Goal: Task Accomplishment & Management: Complete application form

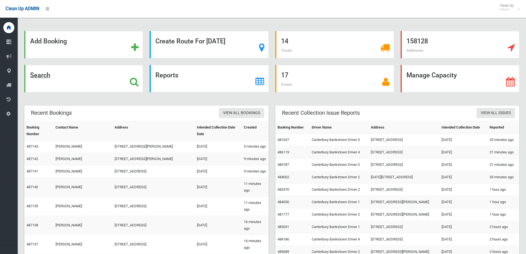
click at [75, 84] on div "Search" at bounding box center [83, 78] width 119 height 27
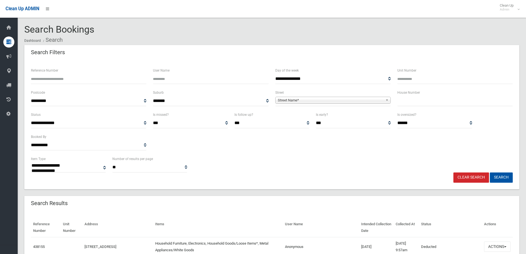
select select
click at [123, 79] on input "Reference Number" at bounding box center [88, 79] width 115 height 10
click at [108, 41] on ol "Dashboard Search" at bounding box center [271, 40] width 495 height 10
click at [68, 80] on input "Reference Number" at bounding box center [88, 79] width 115 height 10
click at [46, 79] on input "Reference Number" at bounding box center [88, 79] width 115 height 10
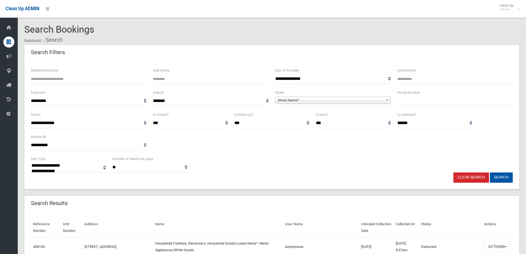
click at [46, 78] on input "Reference Number" at bounding box center [88, 79] width 115 height 10
click at [65, 77] on input "Reference Number" at bounding box center [88, 79] width 115 height 10
click at [40, 77] on input "Reference Number" at bounding box center [88, 79] width 115 height 10
click at [69, 81] on input "Reference Number" at bounding box center [88, 79] width 115 height 10
click at [64, 82] on input "Reference Number" at bounding box center [88, 79] width 115 height 10
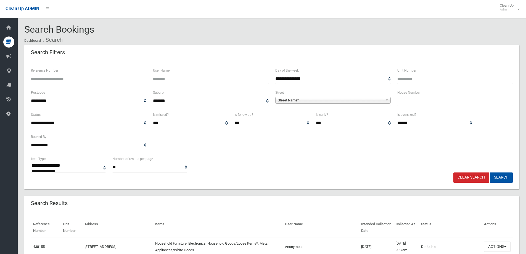
click at [37, 78] on input "Reference Number" at bounding box center [88, 79] width 115 height 10
click at [39, 78] on input "Reference Number" at bounding box center [88, 79] width 115 height 10
click at [53, 78] on input "Reference Number" at bounding box center [88, 79] width 115 height 10
click at [48, 75] on input "Reference Number" at bounding box center [88, 79] width 115 height 10
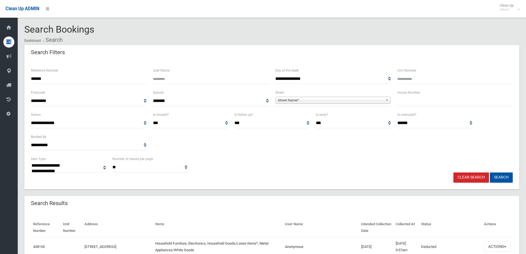
type input "******"
click at [490, 172] on button "Search" at bounding box center [501, 177] width 23 height 10
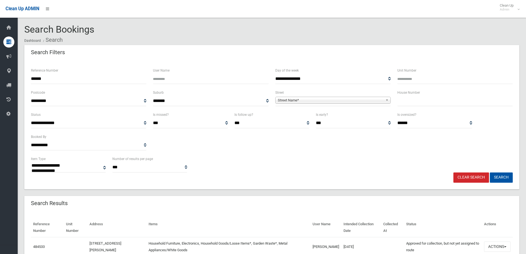
select select
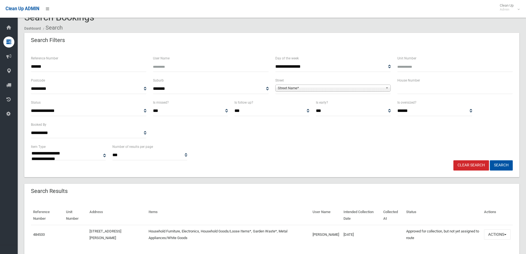
scroll to position [29, 0]
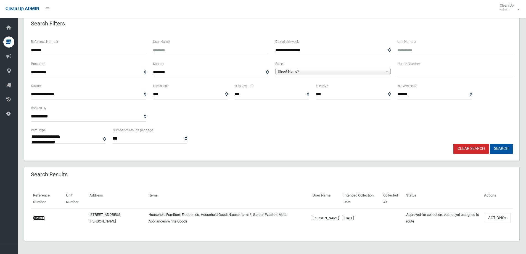
click at [37, 218] on link "484533" at bounding box center [39, 218] width 12 height 4
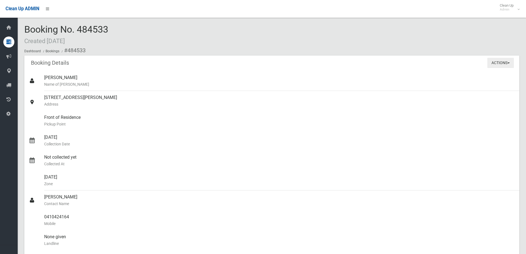
click at [493, 62] on button "Actions" at bounding box center [500, 63] width 27 height 10
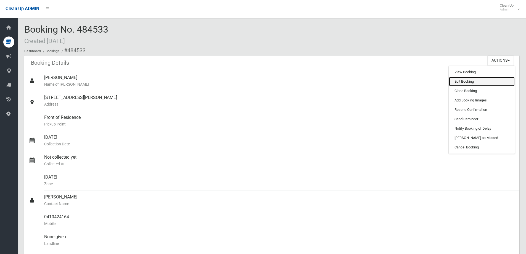
click at [459, 84] on link "Edit Booking" at bounding box center [482, 81] width 66 height 9
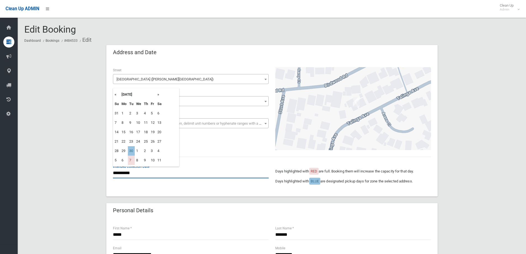
click at [128, 175] on input "**********" at bounding box center [191, 173] width 156 height 10
click at [158, 95] on th "»" at bounding box center [159, 94] width 7 height 9
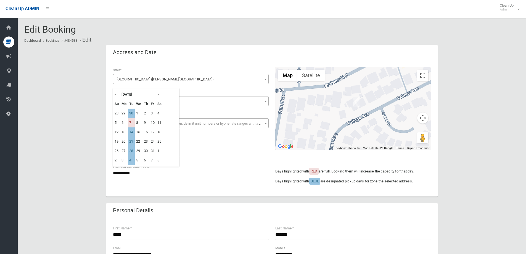
click at [115, 94] on th "«" at bounding box center [116, 94] width 7 height 9
click at [158, 95] on th "»" at bounding box center [159, 94] width 7 height 9
click at [158, 93] on th "»" at bounding box center [159, 94] width 7 height 9
click at [116, 94] on th "«" at bounding box center [116, 94] width 7 height 9
click at [115, 95] on th "«" at bounding box center [116, 94] width 7 height 9
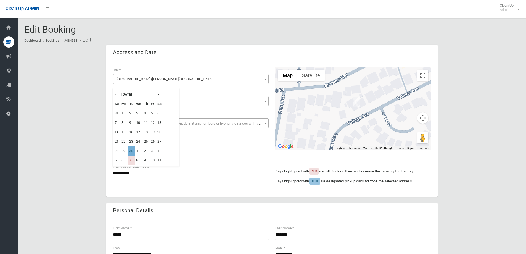
click at [131, 150] on td "30" at bounding box center [131, 150] width 7 height 9
type input "**********"
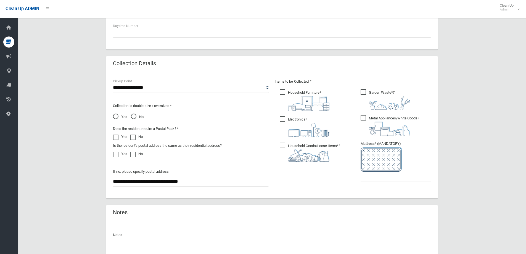
scroll to position [276, 0]
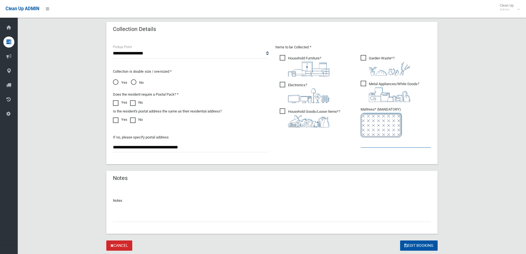
click at [384, 144] on input "text" at bounding box center [396, 142] width 70 height 10
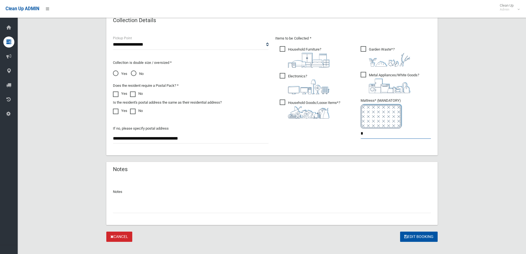
scroll to position [293, 0]
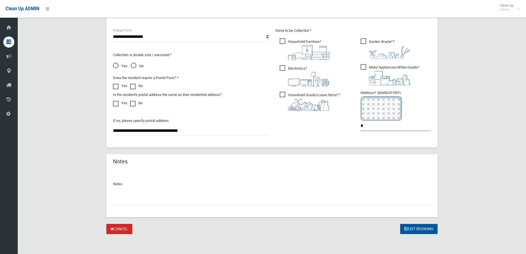
type input "*"
click at [413, 226] on button "Edit Booking" at bounding box center [419, 229] width 38 height 10
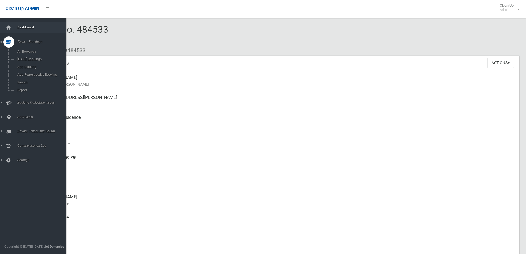
click at [16, 30] on link "Dashboard" at bounding box center [35, 27] width 70 height 11
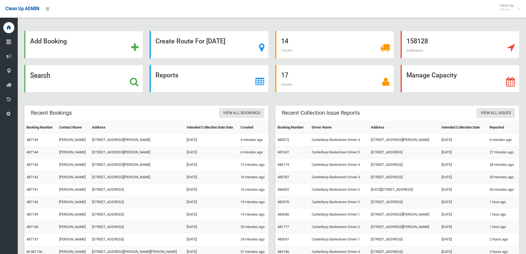
click at [52, 82] on div "Search" at bounding box center [83, 78] width 119 height 27
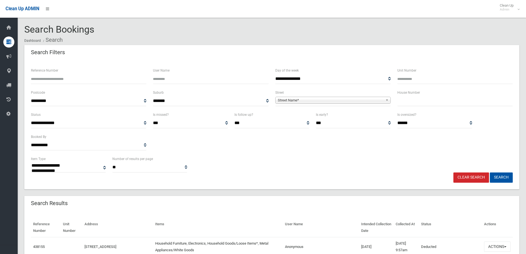
select select
click at [411, 100] on input "text" at bounding box center [454, 101] width 115 height 10
type input "**"
click at [366, 103] on div "Street Name*" at bounding box center [332, 100] width 115 height 7
type input "****"
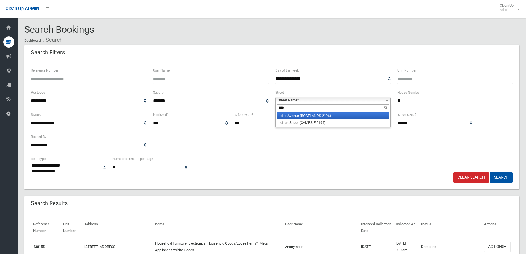
click at [289, 115] on li "Loft s Avenue (ROSELANDS 2196)" at bounding box center [333, 115] width 113 height 7
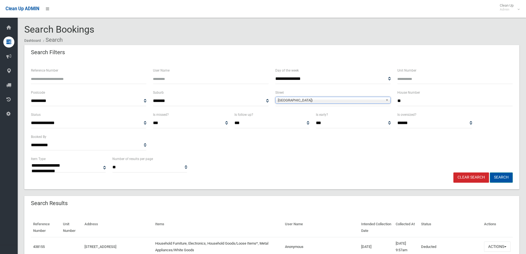
click at [506, 175] on button "Search" at bounding box center [501, 177] width 23 height 10
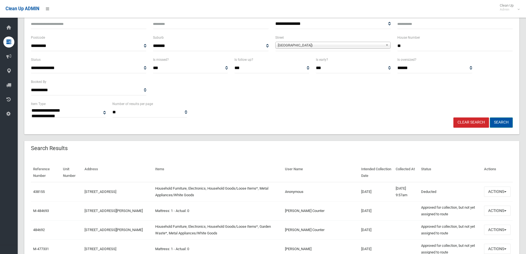
scroll to position [55, 0]
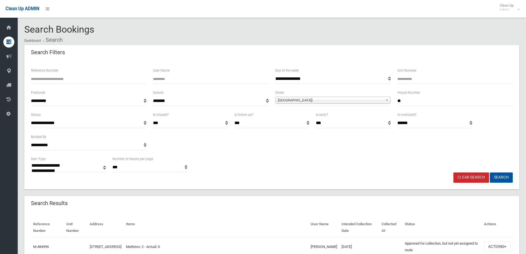
select select
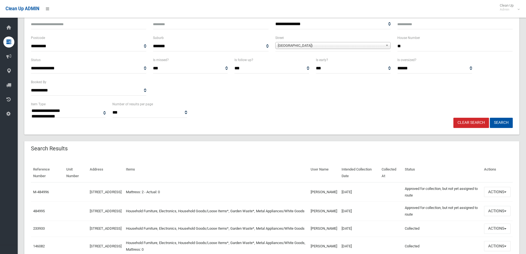
scroll to position [55, 0]
drag, startPoint x: 330, startPoint y: 215, endPoint x: 309, endPoint y: 201, distance: 25.2
click at [309, 201] on tr "484995 16 Lofts Avenue, ROSELANDS NSW 2196 Household Furniture, Electronics, Ho…" at bounding box center [272, 210] width 482 height 19
click at [216, 217] on td "Household Furniture, Electronics, Household Goods/Loose Items*, Garden Waste*, …" at bounding box center [216, 210] width 185 height 19
click at [40, 210] on link "484995" at bounding box center [39, 210] width 12 height 4
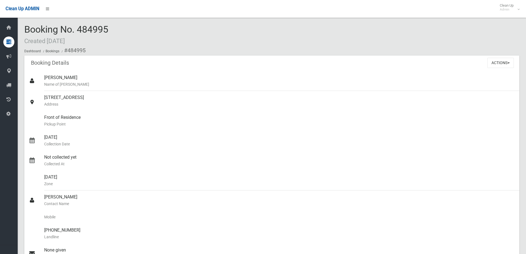
drag, startPoint x: 116, startPoint y: 30, endPoint x: 24, endPoint y: 26, distance: 92.6
click at [24, 26] on section "Booking No. 484995 Created [DATE] Dashboard Bookings #484995 Booking Details Ac…" at bounding box center [272, 245] width 508 height 443
click at [100, 26] on span "Booking No. 484995 Created [DATE]" at bounding box center [66, 35] width 84 height 22
drag, startPoint x: 114, startPoint y: 26, endPoint x: 20, endPoint y: 24, distance: 93.9
click at [20, 24] on div "Booking No. 484995 Created [DATE] Dashboard Bookings #484995 Booking Details Ac…" at bounding box center [272, 237] width 508 height 460
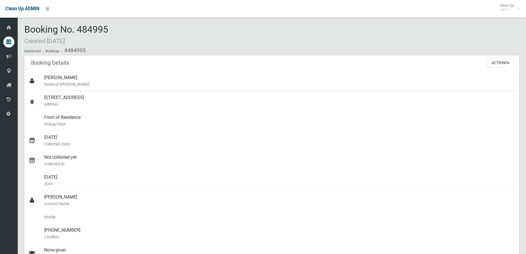
click at [104, 27] on span "Booking No. 484995 Created [DATE]" at bounding box center [66, 35] width 84 height 22
click at [118, 27] on div "Booking No. 484995 Created [DATE] Dashboard Bookings #484995" at bounding box center [271, 39] width 495 height 31
drag, startPoint x: 115, startPoint y: 30, endPoint x: 18, endPoint y: 35, distance: 97.0
click at [18, 35] on section "Booking No. 484995 Created [DATE] Dashboard Bookings #484995 Booking Details Ac…" at bounding box center [272, 245] width 508 height 443
click at [129, 25] on div "Booking No. 484995 Created [DATE] Dashboard Bookings #484995" at bounding box center [271, 39] width 495 height 31
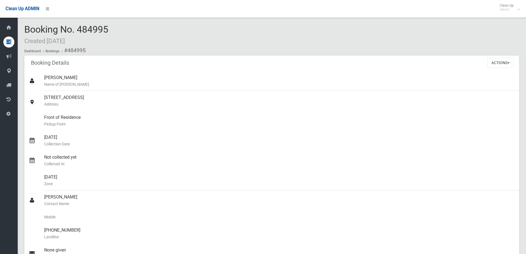
drag, startPoint x: 133, startPoint y: 25, endPoint x: 22, endPoint y: 26, distance: 111.0
click at [22, 26] on section "Booking No. 484995 Created [DATE] Dashboard Bookings #484995 Booking Details Ac…" at bounding box center [272, 245] width 508 height 443
click at [115, 31] on div "Booking No. 484995 Created [DATE] Dashboard Bookings #484995" at bounding box center [271, 39] width 495 height 31
drag, startPoint x: 47, startPoint y: 29, endPoint x: 37, endPoint y: 29, distance: 9.9
click at [44, 29] on span "Booking No. 484995 Created [DATE]" at bounding box center [66, 35] width 84 height 22
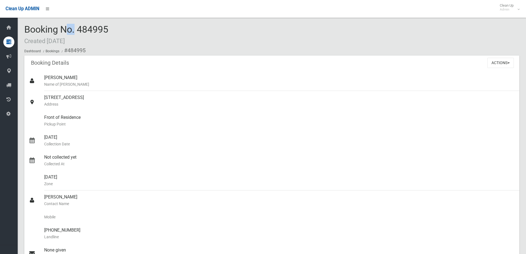
drag, startPoint x: 23, startPoint y: 29, endPoint x: 124, endPoint y: 31, distance: 100.5
click at [124, 31] on section "Booking No. 484995 Created [DATE] Dashboard Bookings #484995 Booking Details Ac…" at bounding box center [272, 245] width 508 height 443
click at [115, 25] on div "Booking No. 484995 Created [DATE] Dashboard Bookings #484995" at bounding box center [271, 39] width 495 height 31
drag, startPoint x: 118, startPoint y: 28, endPoint x: 25, endPoint y: 32, distance: 92.8
click at [25, 32] on div "Booking No. 484995 Created [DATE] Dashboard Bookings #484995" at bounding box center [271, 39] width 495 height 31
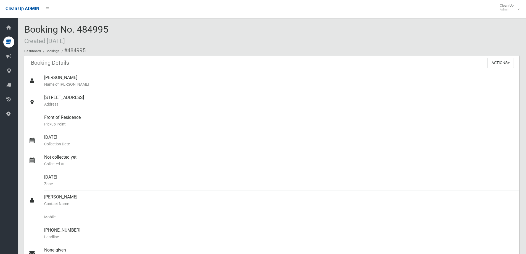
click at [125, 29] on div "Booking No. 484995 Created [DATE] Dashboard Bookings #484995" at bounding box center [271, 39] width 495 height 31
drag, startPoint x: 96, startPoint y: 31, endPoint x: 104, endPoint y: 20, distance: 13.2
click at [98, 20] on div "Booking No. 484995 Created [DATE] Dashboard Bookings #484995 Booking Details Ac…" at bounding box center [272, 237] width 508 height 460
click at [115, 21] on div "Booking No. 484995 Created [DATE] Dashboard Bookings #484995 Booking Details Ac…" at bounding box center [272, 237] width 508 height 460
drag, startPoint x: 117, startPoint y: 25, endPoint x: 23, endPoint y: 26, distance: 93.9
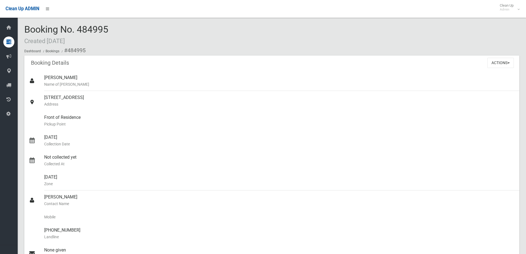
click at [23, 26] on section "Booking No. 484995 Created [DATE] Dashboard Bookings #484995 Booking Details Ac…" at bounding box center [272, 245] width 508 height 443
click at [94, 24] on span "Booking No. 484995 Created [DATE]" at bounding box center [66, 35] width 84 height 22
drag, startPoint x: 113, startPoint y: 27, endPoint x: 27, endPoint y: 27, distance: 87.0
click at [27, 27] on div "Booking No. 484995 Created [DATE] Dashboard Bookings #484995" at bounding box center [271, 39] width 495 height 31
click at [136, 35] on div "Booking No. 484995 Created 12/09/2025 Dashboard Bookings #484995" at bounding box center [271, 39] width 495 height 31
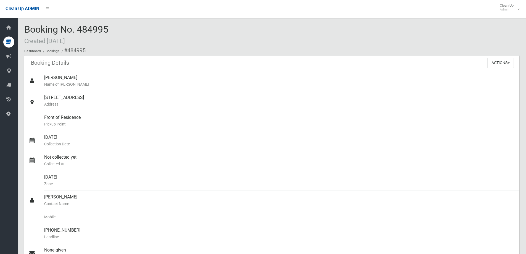
drag, startPoint x: 136, startPoint y: 31, endPoint x: 82, endPoint y: 23, distance: 53.8
click at [82, 23] on div "Booking No. 484995 Created 12/09/2025 Dashboard Bookings #484995 Booking Detail…" at bounding box center [272, 237] width 508 height 460
click at [110, 33] on div "Booking No. 484995 Created 12/09/2025 Dashboard Bookings #484995" at bounding box center [271, 39] width 495 height 31
click at [271, 63] on div "Booking Details Actions View Booking Edit Booking Clone Booking Add Booking Ima…" at bounding box center [271, 62] width 495 height 15
click at [168, 234] on small "Landline" at bounding box center [279, 236] width 471 height 7
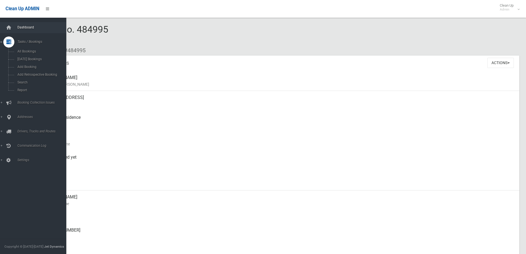
click at [25, 33] on link "Dashboard" at bounding box center [35, 27] width 70 height 11
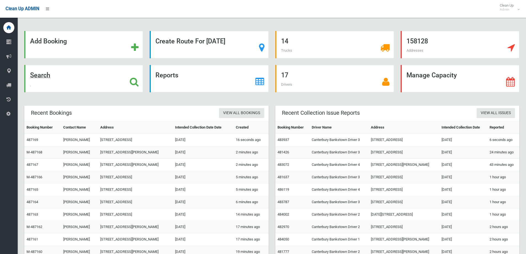
click at [60, 81] on div "Search" at bounding box center [83, 78] width 119 height 27
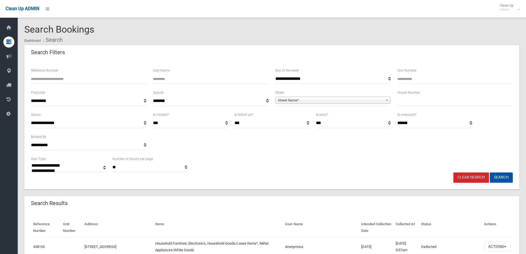
select select
click at [428, 94] on div "House Number" at bounding box center [454, 97] width 115 height 17
click at [413, 105] on input "text" at bounding box center [454, 101] width 115 height 10
click at [411, 103] on input "text" at bounding box center [454, 101] width 115 height 10
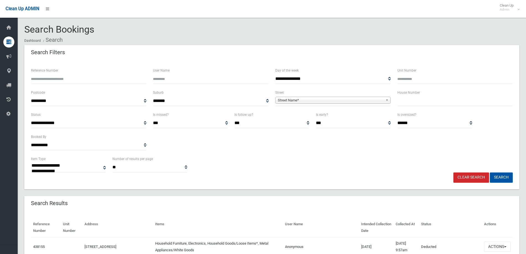
click at [103, 74] on input "Reference Number" at bounding box center [88, 79] width 115 height 10
drag, startPoint x: 398, startPoint y: 103, endPoint x: 402, endPoint y: 104, distance: 3.8
click at [402, 104] on input "text" at bounding box center [454, 101] width 115 height 10
type input "**"
click at [345, 103] on span "Street Name*" at bounding box center [330, 100] width 105 height 7
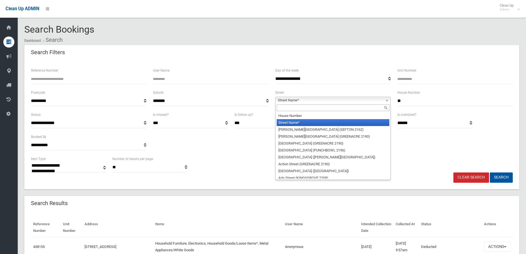
click at [299, 112] on div at bounding box center [333, 107] width 115 height 9
click at [300, 108] on input "text" at bounding box center [333, 107] width 113 height 7
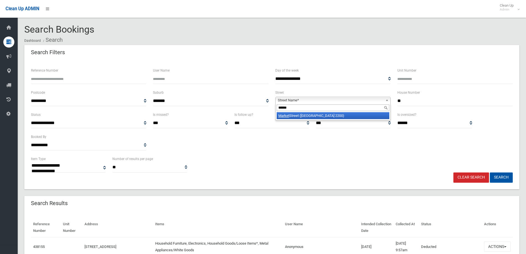
type input "******"
click at [300, 116] on li "Market Street (CONDELL PARK 2200)" at bounding box center [333, 115] width 113 height 7
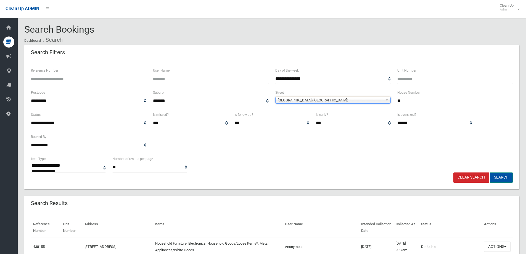
click at [501, 178] on button "Search" at bounding box center [501, 177] width 23 height 10
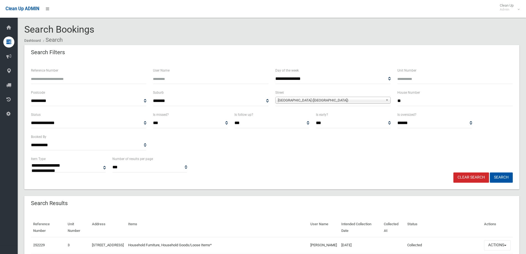
select select
drag, startPoint x: 318, startPoint y: 92, endPoint x: 290, endPoint y: 92, distance: 28.4
click at [302, 92] on div "**********" at bounding box center [272, 100] width 488 height 22
type input "**"
click at [506, 175] on button "Search" at bounding box center [501, 177] width 23 height 10
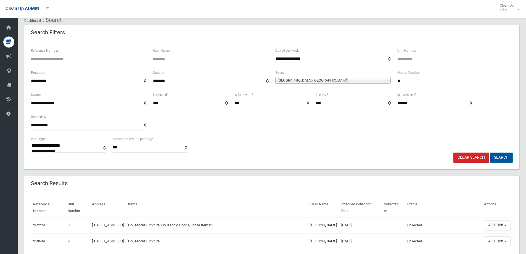
scroll to position [55, 0]
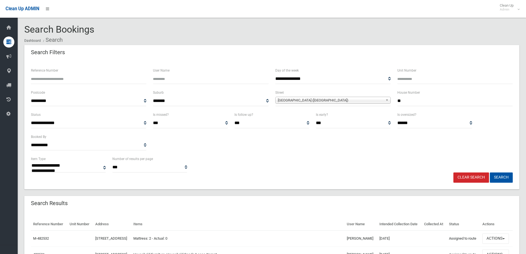
select select
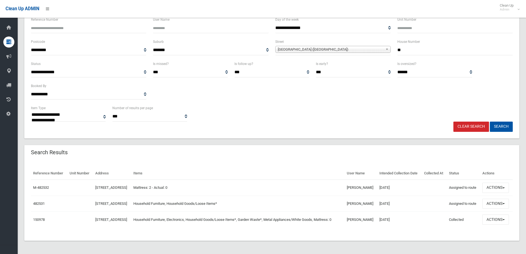
scroll to position [67, 0]
click at [38, 201] on link "482531" at bounding box center [39, 203] width 12 height 4
click at [36, 185] on link "M-482532" at bounding box center [41, 187] width 16 height 4
click at [40, 201] on link "482531" at bounding box center [39, 203] width 12 height 4
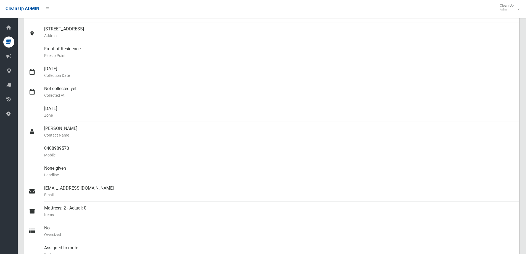
scroll to position [28, 0]
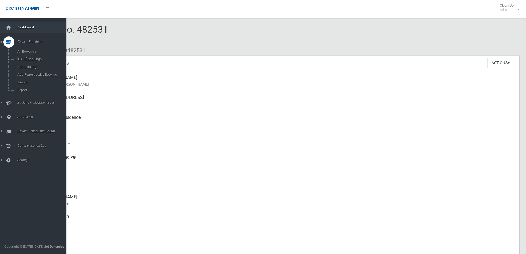
click at [19, 27] on span "Dashboard" at bounding box center [43, 27] width 55 height 4
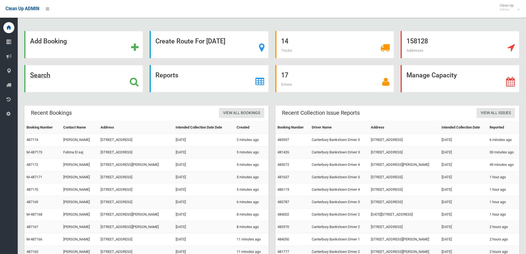
click at [116, 75] on div "Search" at bounding box center [83, 78] width 119 height 27
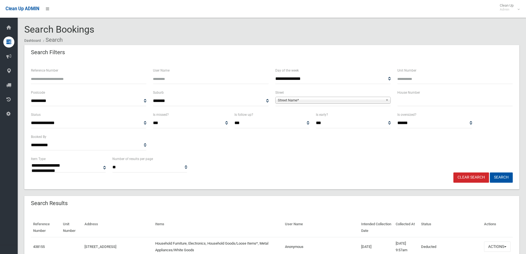
select select
click at [412, 104] on input "text" at bounding box center [454, 101] width 115 height 10
type input "***"
click at [325, 101] on span "Street Name*" at bounding box center [330, 100] width 105 height 7
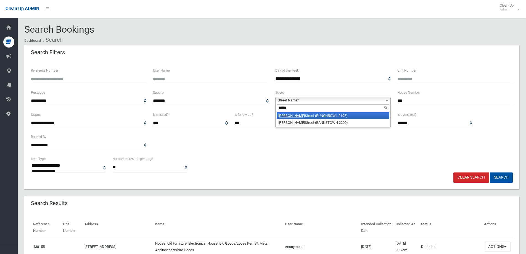
type input "******"
click at [300, 119] on li "Stacey Street (PUNCHBOWL 2196)" at bounding box center [333, 115] width 113 height 7
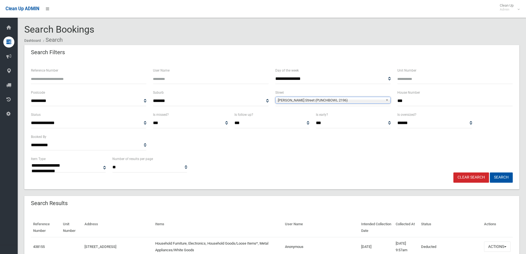
click at [306, 103] on div "Stacey Street (PUNCHBOWL 2196) Stacey Street (PUNCHBOWL 2196) Stacey Street (BA…" at bounding box center [332, 100] width 115 height 7
type input "******"
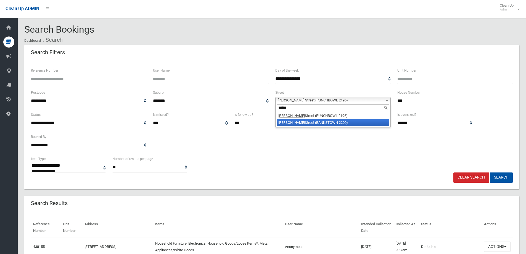
click at [316, 126] on li "Stacey Street (BANKSTOWN 2200)" at bounding box center [333, 122] width 113 height 7
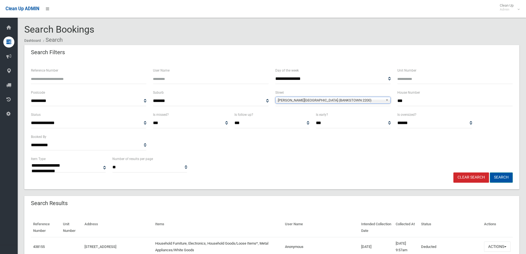
click at [500, 180] on button "Search" at bounding box center [501, 177] width 23 height 10
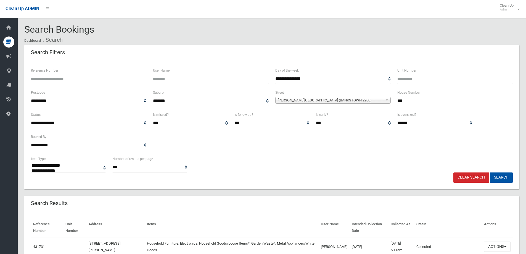
select select
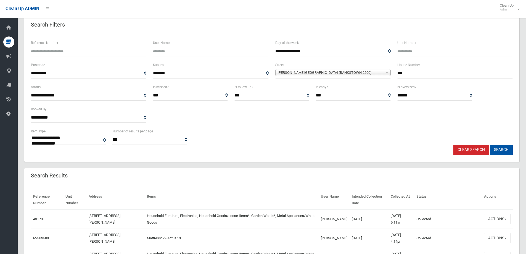
scroll to position [55, 0]
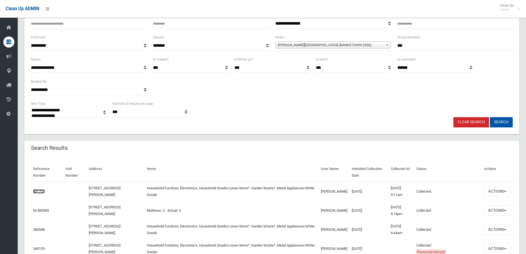
click at [39, 190] on link "431731" at bounding box center [39, 191] width 12 height 4
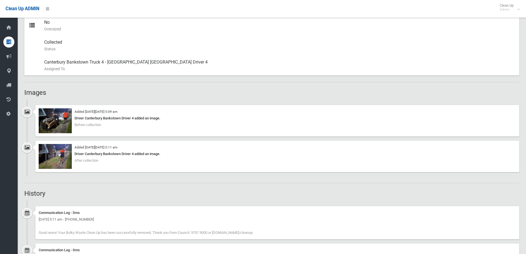
scroll to position [304, 0]
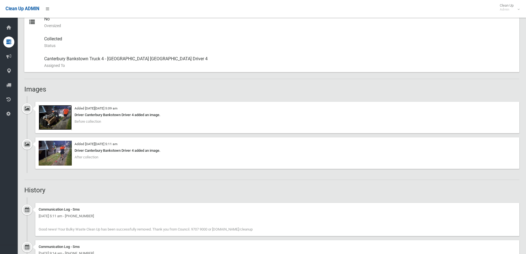
click at [44, 121] on img at bounding box center [55, 117] width 33 height 25
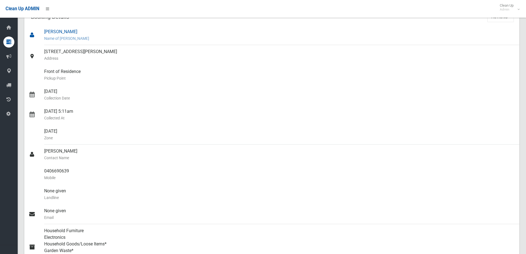
scroll to position [0, 0]
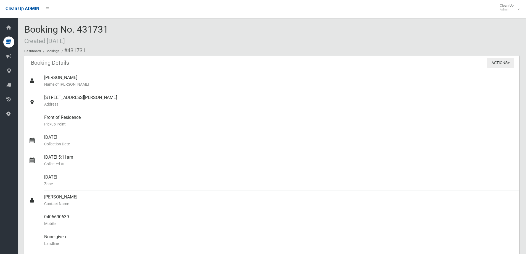
click at [489, 61] on button "Actions" at bounding box center [500, 63] width 27 height 10
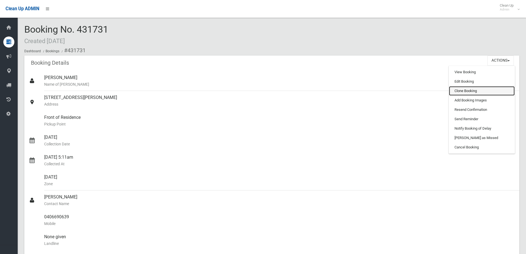
click at [463, 93] on link "Clone Booking" at bounding box center [482, 90] width 66 height 9
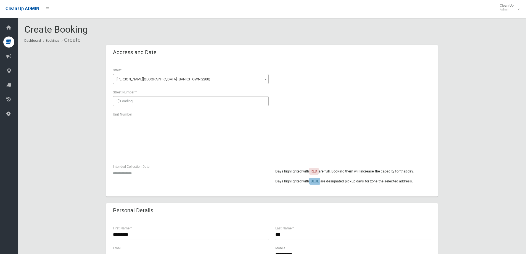
click at [129, 179] on div "Intended Collection Date" at bounding box center [191, 173] width 162 height 20
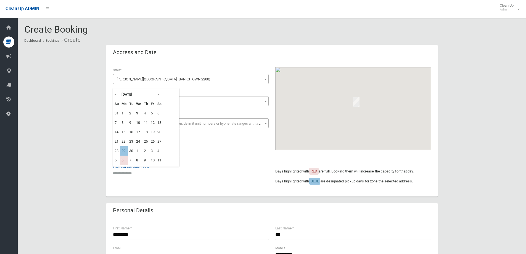
click at [136, 174] on input "text" at bounding box center [191, 173] width 156 height 10
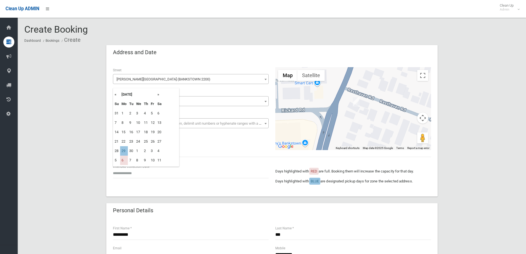
click at [158, 97] on th "»" at bounding box center [159, 94] width 7 height 9
click at [123, 114] on td "29" at bounding box center [124, 112] width 8 height 9
type input "**********"
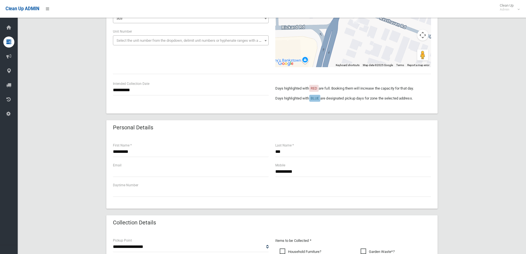
scroll to position [110, 0]
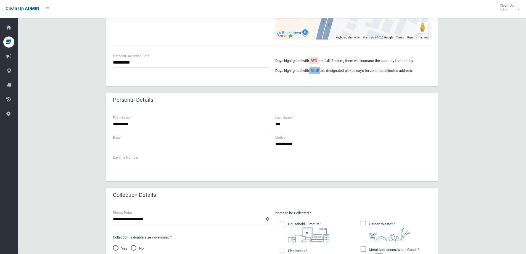
click at [436, 123] on div "**********" at bounding box center [271, 144] width 331 height 73
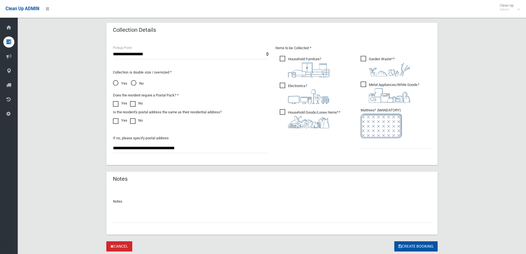
scroll to position [276, 0]
click at [372, 148] on ul "Garden Waste* ?" at bounding box center [393, 103] width 75 height 98
click at [376, 146] on input "text" at bounding box center [396, 142] width 70 height 10
drag, startPoint x: 345, startPoint y: 140, endPoint x: 283, endPoint y: 130, distance: 62.9
click at [283, 130] on div "Items to be Collected * Household Furniture ? *" at bounding box center [353, 99] width 162 height 111
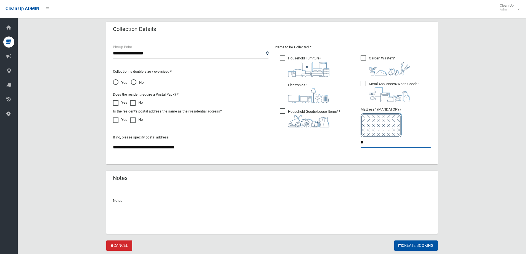
click at [385, 144] on input "*" at bounding box center [396, 142] width 70 height 10
drag, startPoint x: 385, startPoint y: 144, endPoint x: 342, endPoint y: 142, distance: 42.9
click at [342, 142] on div "Items to be Collected * Household Furniture ? *" at bounding box center [353, 99] width 162 height 111
type input "*"
drag, startPoint x: 491, startPoint y: 123, endPoint x: 507, endPoint y: 132, distance: 18.2
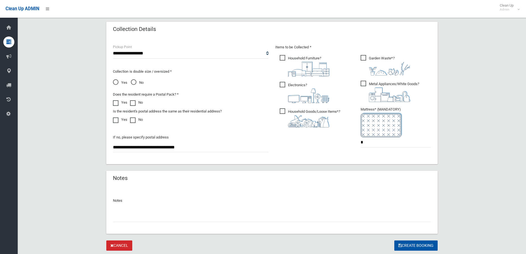
click at [497, 127] on div "**********" at bounding box center [271, 9] width 495 height 481
click at [410, 243] on button "Create Booking" at bounding box center [415, 245] width 43 height 10
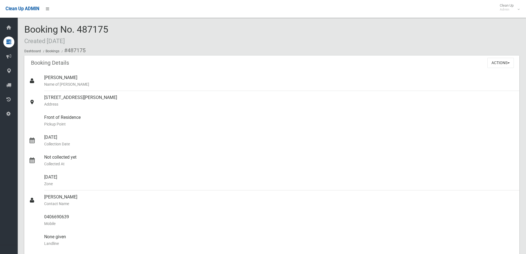
drag, startPoint x: 122, startPoint y: 27, endPoint x: 24, endPoint y: 21, distance: 98.4
click at [24, 21] on div "Booking No. 487175 Created [DATE] Dashboard Bookings #487175 Booking Details Ac…" at bounding box center [272, 240] width 508 height 467
click at [85, 28] on span "Booking No. 487175 Created [DATE]" at bounding box center [66, 35] width 84 height 22
drag, startPoint x: 113, startPoint y: 25, endPoint x: 75, endPoint y: 23, distance: 38.1
click at [75, 23] on div "Booking No. 487175 Created [DATE] Dashboard Bookings #487175 Booking Details Ac…" at bounding box center [272, 240] width 508 height 467
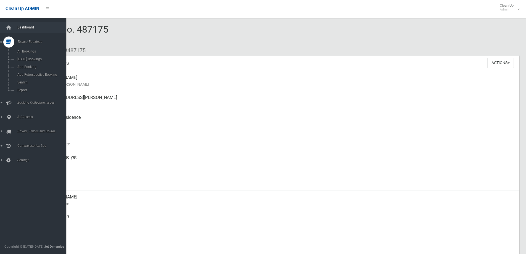
click at [21, 24] on link "Dashboard" at bounding box center [35, 27] width 70 height 11
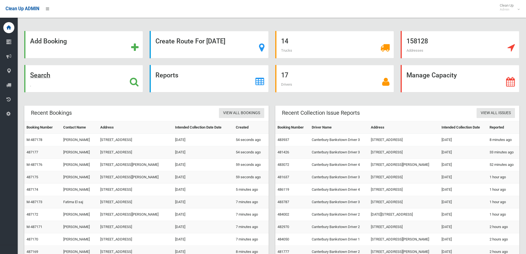
click at [62, 83] on div "Search" at bounding box center [83, 78] width 119 height 27
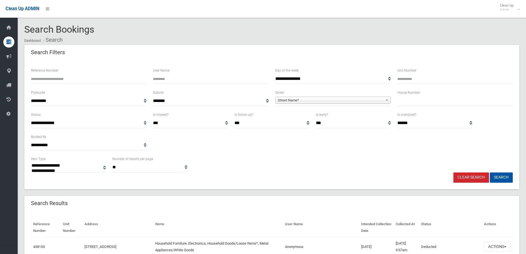
select select
click at [401, 101] on input "text" at bounding box center [454, 101] width 115 height 10
type input "***"
click at [352, 96] on span "**********" at bounding box center [332, 101] width 115 height 10
click at [335, 98] on span "Street Name*" at bounding box center [330, 100] width 105 height 7
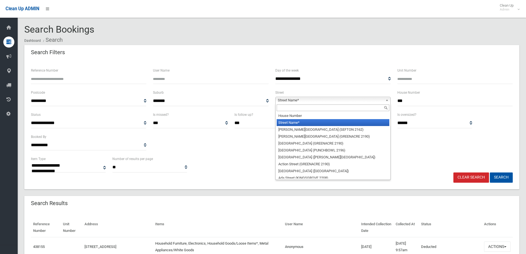
click at [291, 110] on input "text" at bounding box center [333, 107] width 113 height 7
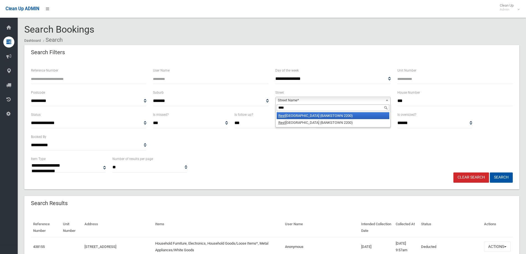
type input "****"
click at [304, 116] on li "Rest haven Road (BANKSTOWN 2200)" at bounding box center [333, 115] width 113 height 7
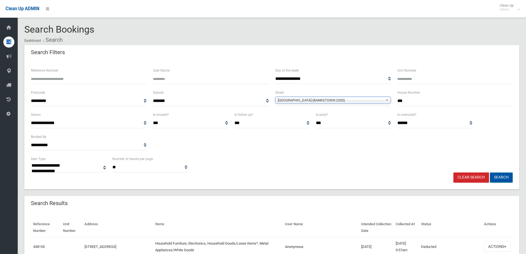
click at [501, 181] on button "Search" at bounding box center [501, 177] width 23 height 10
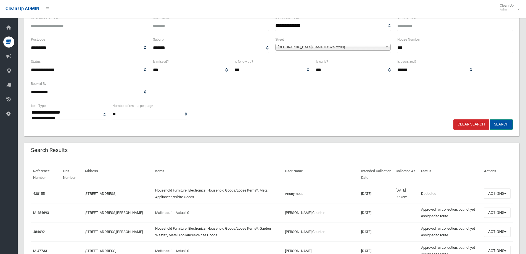
scroll to position [55, 0]
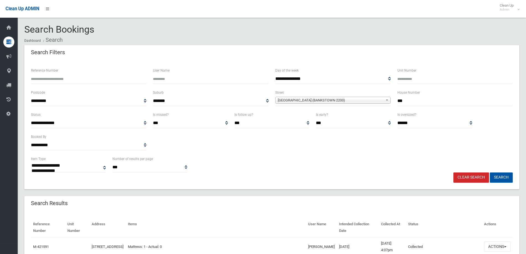
select select
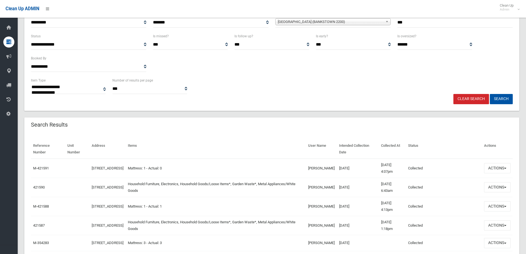
scroll to position [83, 0]
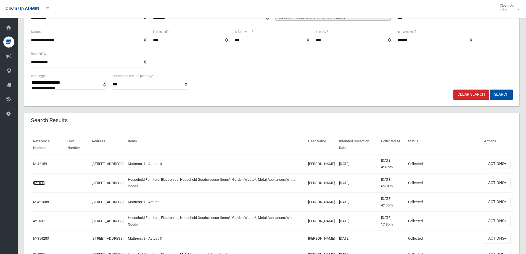
click at [44, 181] on link "421590" at bounding box center [39, 183] width 12 height 4
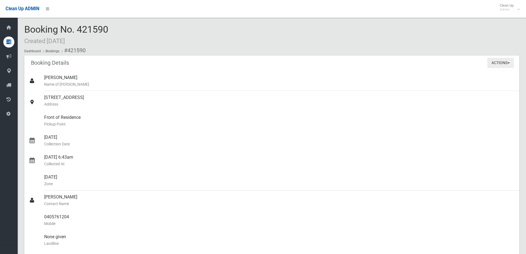
click at [500, 66] on button "Actions" at bounding box center [500, 63] width 27 height 10
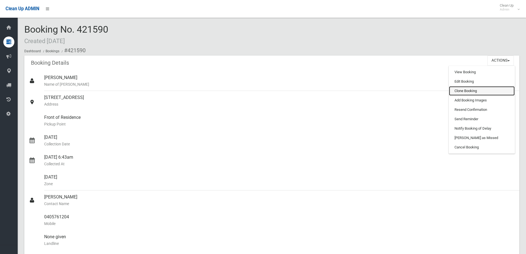
click at [472, 93] on link "Clone Booking" at bounding box center [482, 90] width 66 height 9
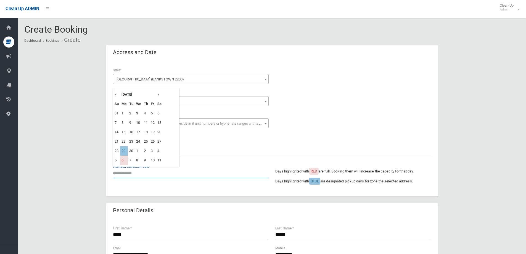
click at [134, 176] on input "text" at bounding box center [191, 173] width 156 height 10
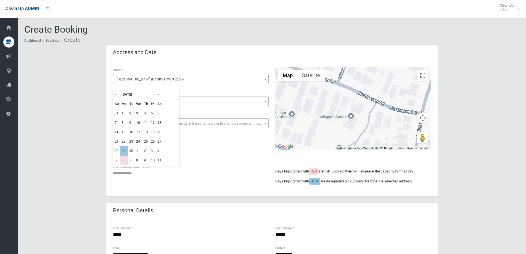
click at [157, 93] on th "»" at bounding box center [159, 94] width 7 height 9
click at [117, 96] on th "«" at bounding box center [116, 94] width 7 height 9
click at [124, 150] on td "29" at bounding box center [124, 150] width 8 height 9
type input "**********"
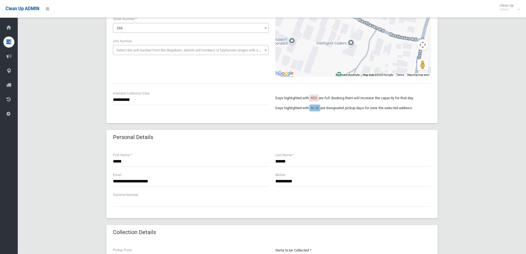
scroll to position [83, 0]
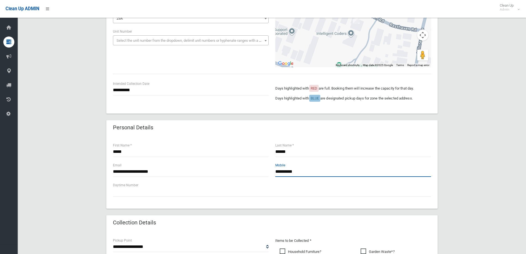
drag, startPoint x: 317, startPoint y: 174, endPoint x: 265, endPoint y: 166, distance: 52.6
click at [265, 166] on div "**********" at bounding box center [272, 172] width 325 height 20
click at [488, 176] on div "**********" at bounding box center [271, 202] width 495 height 481
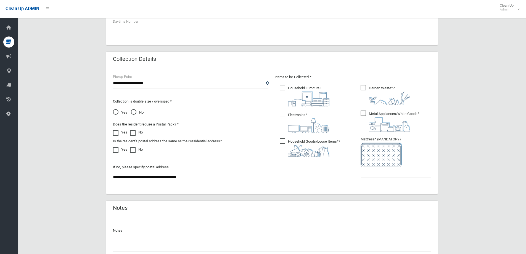
scroll to position [248, 0]
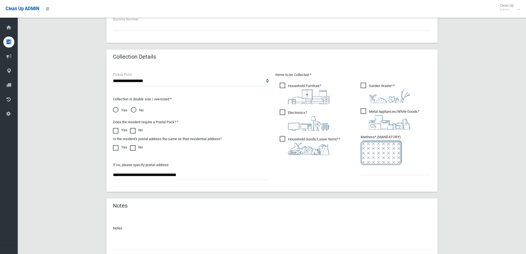
click at [354, 176] on div "Items to be Collected * Household Furniture ?" at bounding box center [353, 127] width 162 height 111
click at [369, 173] on input "text" at bounding box center [396, 170] width 70 height 10
type input "*"
click at [489, 147] on div "**********" at bounding box center [271, 37] width 495 height 481
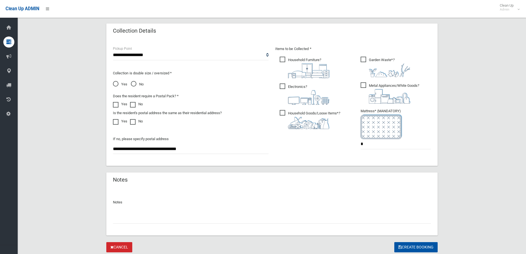
scroll to position [293, 0]
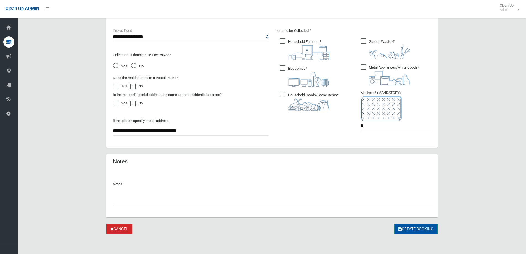
click at [415, 229] on button "Create Booking" at bounding box center [415, 229] width 43 height 10
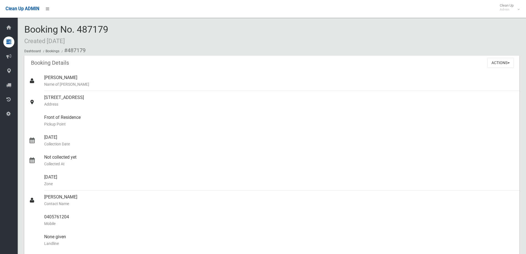
drag, startPoint x: 72, startPoint y: 37, endPoint x: 20, endPoint y: 25, distance: 53.6
click at [20, 25] on section "Booking No. 487179 Created [DATE] Dashboard Bookings #487179 Booking Details Ac…" at bounding box center [272, 248] width 508 height 449
click at [24, 24] on div "Booking No. 487179 Created [DATE] Dashboard Bookings #487179 Booking Details Ac…" at bounding box center [272, 240] width 508 height 467
drag, startPoint x: 112, startPoint y: 32, endPoint x: 77, endPoint y: 28, distance: 35.3
click at [77, 28] on div "Booking No. 487179 Created [DATE] Dashboard Bookings #487179" at bounding box center [271, 39] width 495 height 31
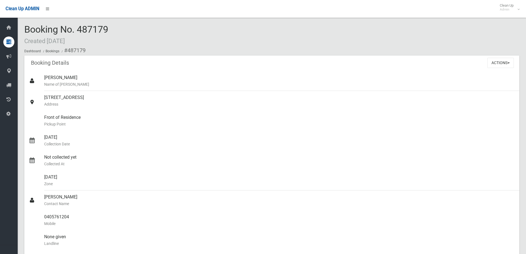
click at [118, 27] on div "Booking No. 487179 Created [DATE] Dashboard Bookings #487179" at bounding box center [271, 39] width 495 height 31
drag, startPoint x: 115, startPoint y: 27, endPoint x: 94, endPoint y: 30, distance: 20.6
click at [94, 30] on div "Booking No. 487179 Created [DATE] Dashboard Bookings #487179" at bounding box center [271, 39] width 495 height 31
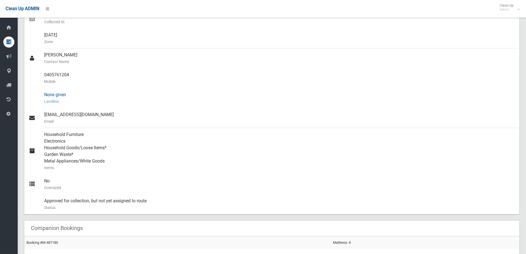
scroll to position [220, 0]
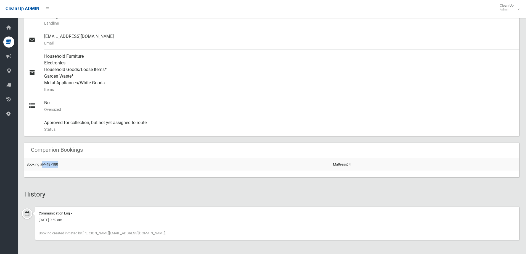
drag, startPoint x: 72, startPoint y: 163, endPoint x: 43, endPoint y: 169, distance: 29.6
click at [43, 169] on td "Booking #M-487180" at bounding box center [177, 164] width 306 height 12
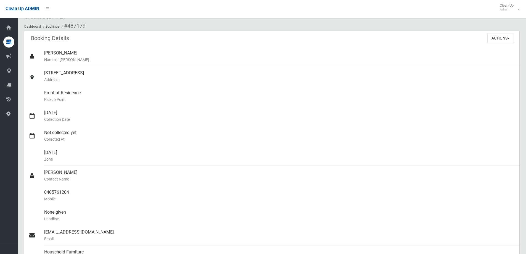
scroll to position [0, 0]
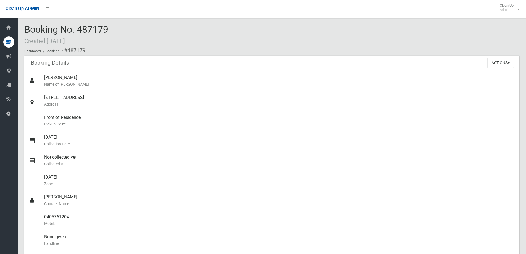
drag, startPoint x: 120, startPoint y: 28, endPoint x: 78, endPoint y: 27, distance: 42.0
click at [78, 27] on div "Booking No. 487179 Created 22/09/2025 Dashboard Bookings #487179" at bounding box center [271, 39] width 495 height 31
click at [116, 30] on div "Booking No. 487179 Created 22/09/2025 Dashboard Bookings #487179" at bounding box center [271, 39] width 495 height 31
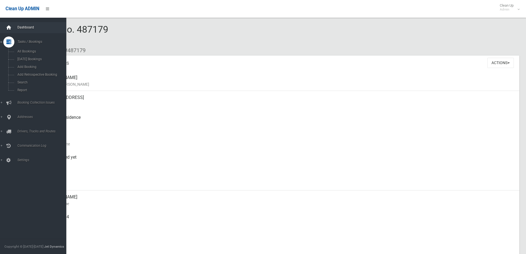
click at [14, 28] on div at bounding box center [8, 27] width 11 height 11
